Goal: Contribute content: Contribute content

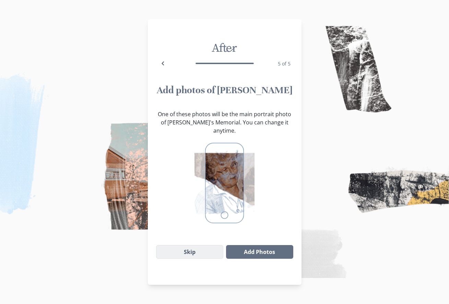
click at [194, 245] on button "Skip" at bounding box center [190, 252] width 68 height 14
click at [195, 245] on button "Skip" at bounding box center [190, 252] width 68 height 14
click at [191, 245] on button "Skip" at bounding box center [190, 252] width 68 height 14
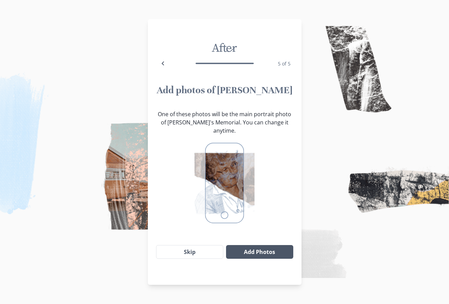
click at [257, 245] on button "Add Photos" at bounding box center [259, 252] width 67 height 14
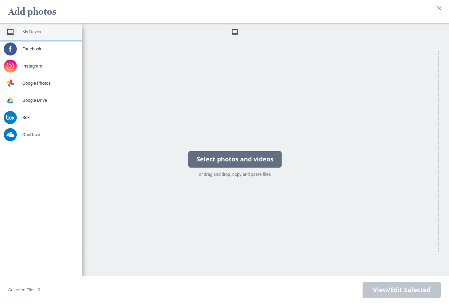
click at [34, 29] on span "My Device" at bounding box center [32, 32] width 20 height 6
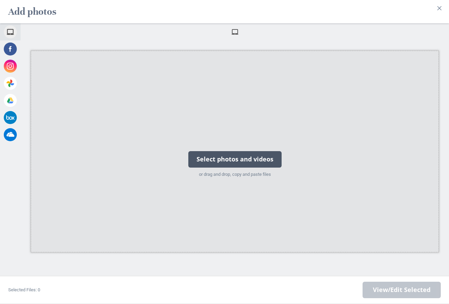
click at [248, 158] on div "Select photos and videos" at bounding box center [234, 159] width 93 height 16
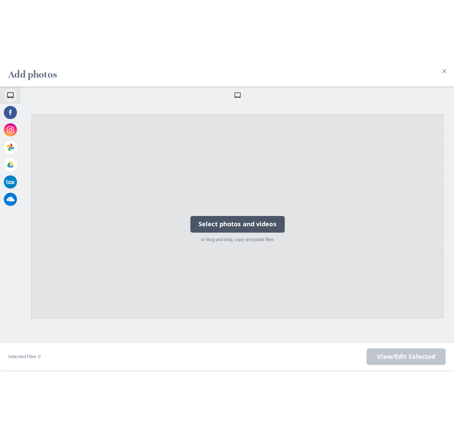
scroll to position [17, 0]
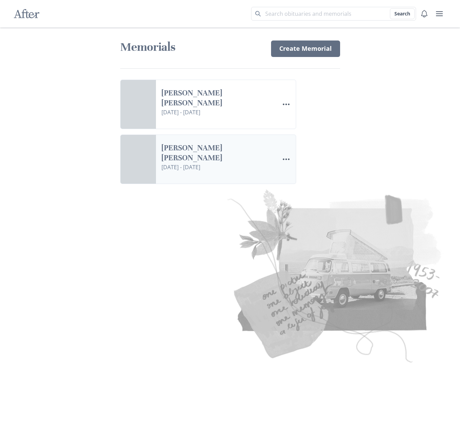
click at [207, 153] on link "[PERSON_NAME] [PERSON_NAME]" at bounding box center [217, 153] width 112 height 20
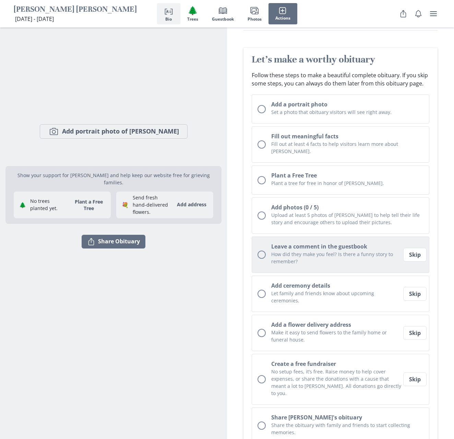
scroll to position [51, 0]
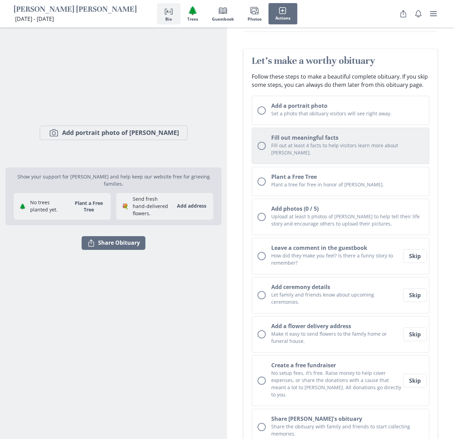
click at [259, 142] on div "Unchecked circle" at bounding box center [262, 146] width 8 height 8
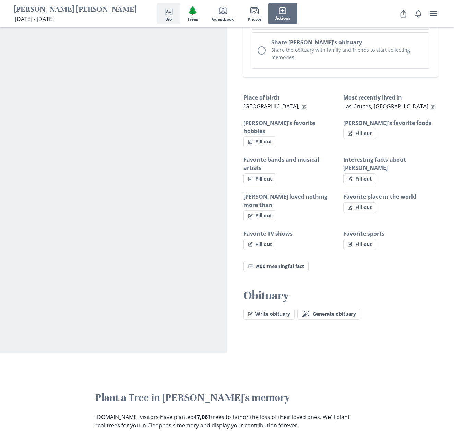
scroll to position [428, 0]
click at [274, 304] on button "Write obituary" at bounding box center [269, 313] width 51 height 11
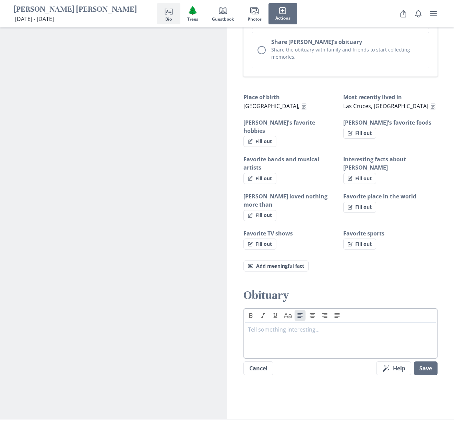
click at [251, 304] on p at bounding box center [340, 329] width 185 height 8
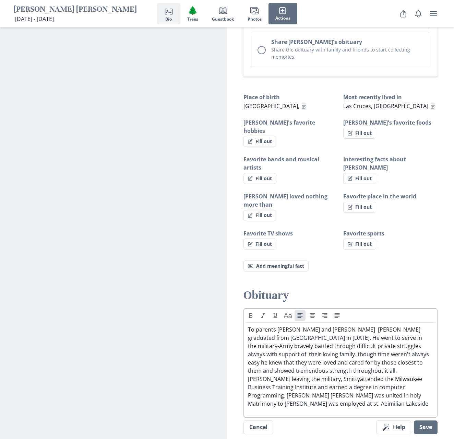
click at [287, 304] on p "To parents [PERSON_NAME] and [PERSON_NAME] [PERSON_NAME] graduated from [GEOGRA…" at bounding box center [340, 366] width 185 height 82
click at [312, 304] on p "To parents [PERSON_NAME] and [PERSON_NAME] [PERSON_NAME] graduated from [GEOGRA…" at bounding box center [340, 366] width 185 height 82
click at [297, 304] on p "To parents [PERSON_NAME] and [PERSON_NAME] [PERSON_NAME] graduated from [GEOGRA…" at bounding box center [340, 370] width 185 height 91
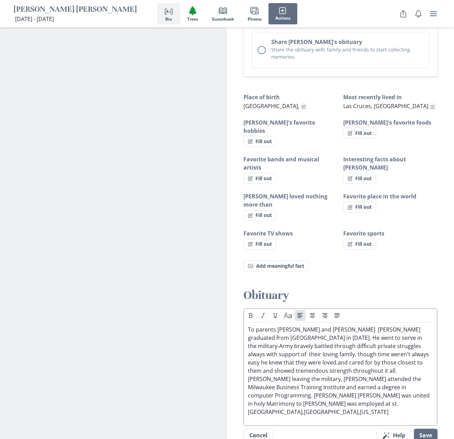
click at [394, 304] on p "To parents [PERSON_NAME] and [PERSON_NAME] [PERSON_NAME] graduated from [GEOGRA…" at bounding box center [340, 370] width 185 height 91
click at [409, 304] on p "To parents [PERSON_NAME] and [PERSON_NAME] [PERSON_NAME] graduated from [GEOGRA…" at bounding box center [340, 370] width 185 height 91
click at [367, 304] on p "To parents [PERSON_NAME] and [PERSON_NAME] [PERSON_NAME] graduated from [GEOGRA…" at bounding box center [340, 370] width 185 height 91
